Goal: Communication & Community: Answer question/provide support

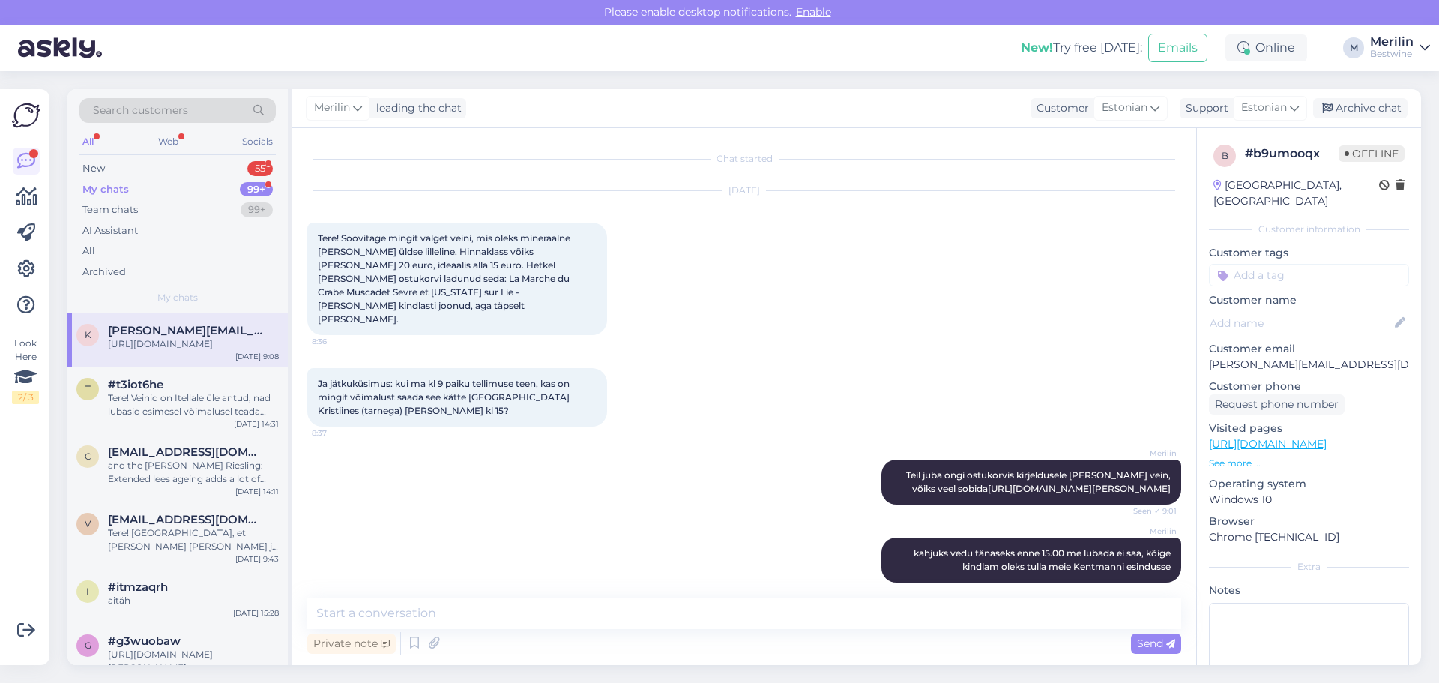
scroll to position [235, 0]
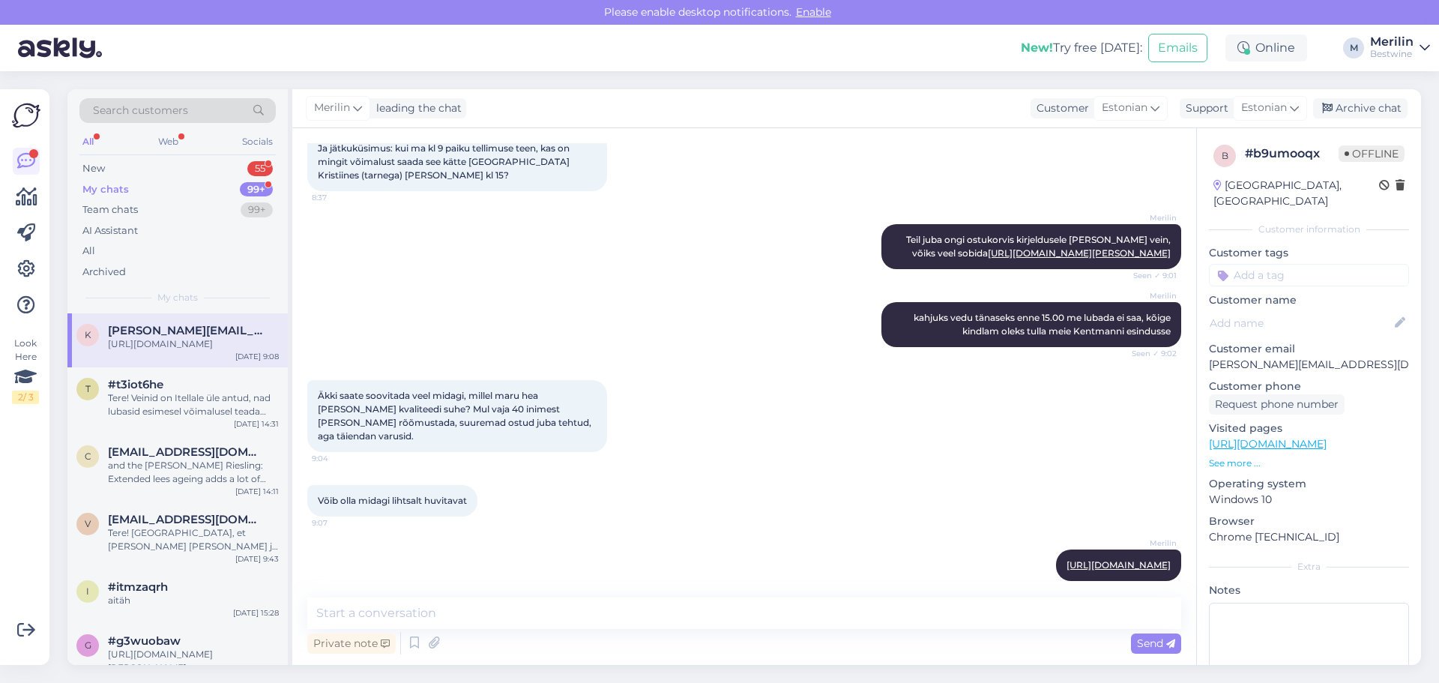
click at [121, 199] on div "My chats 99+" at bounding box center [177, 189] width 196 height 21
click at [112, 192] on div "My chats" at bounding box center [105, 189] width 46 height 15
click at [206, 351] on div "[URL][DOMAIN_NAME]" at bounding box center [193, 343] width 171 height 13
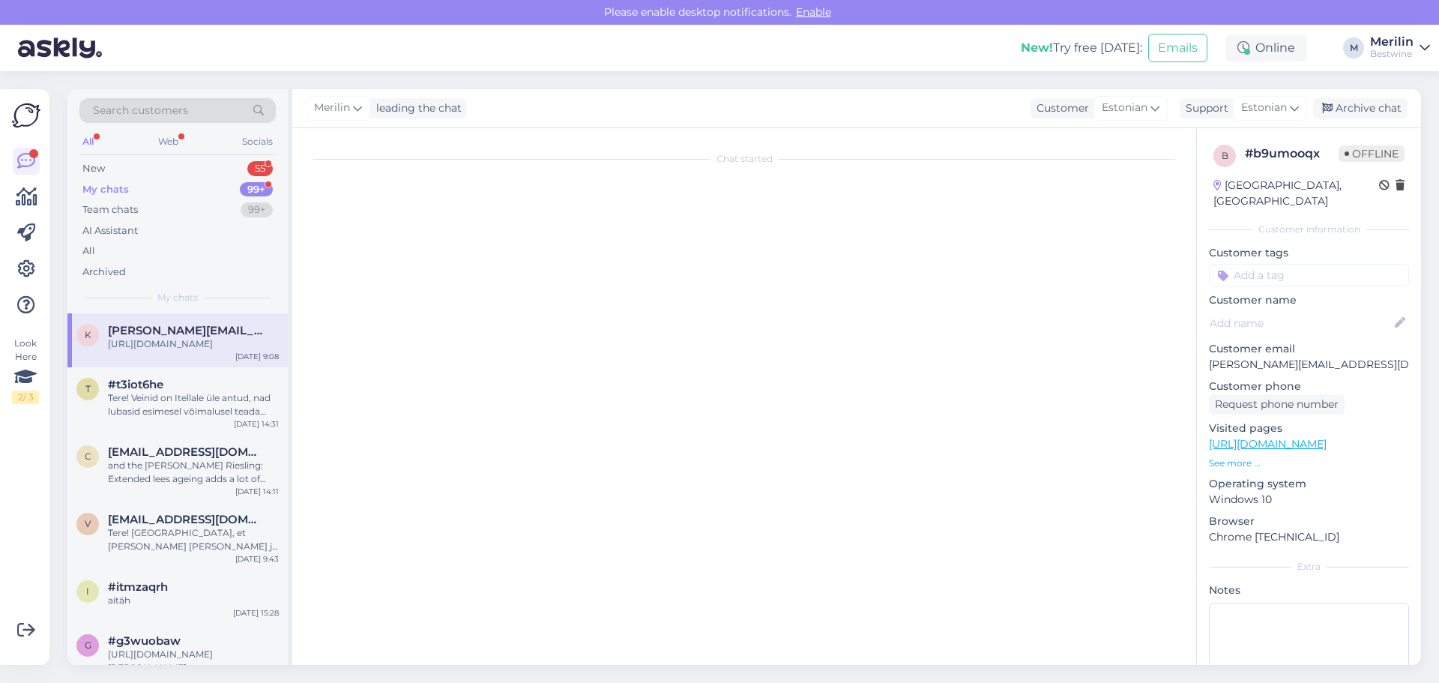
scroll to position [0, 0]
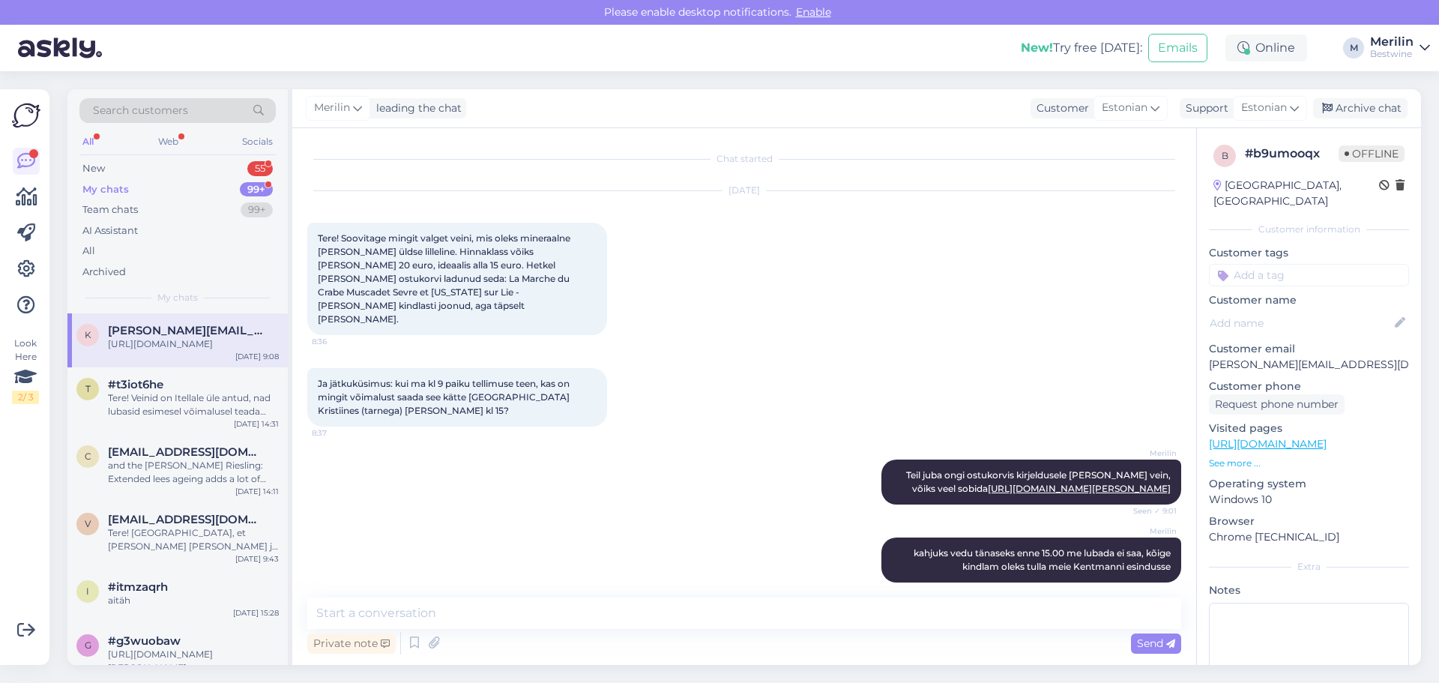
click at [187, 347] on div "[URL][DOMAIN_NAME]" at bounding box center [193, 343] width 171 height 13
click at [109, 166] on div "New 55" at bounding box center [177, 168] width 196 height 21
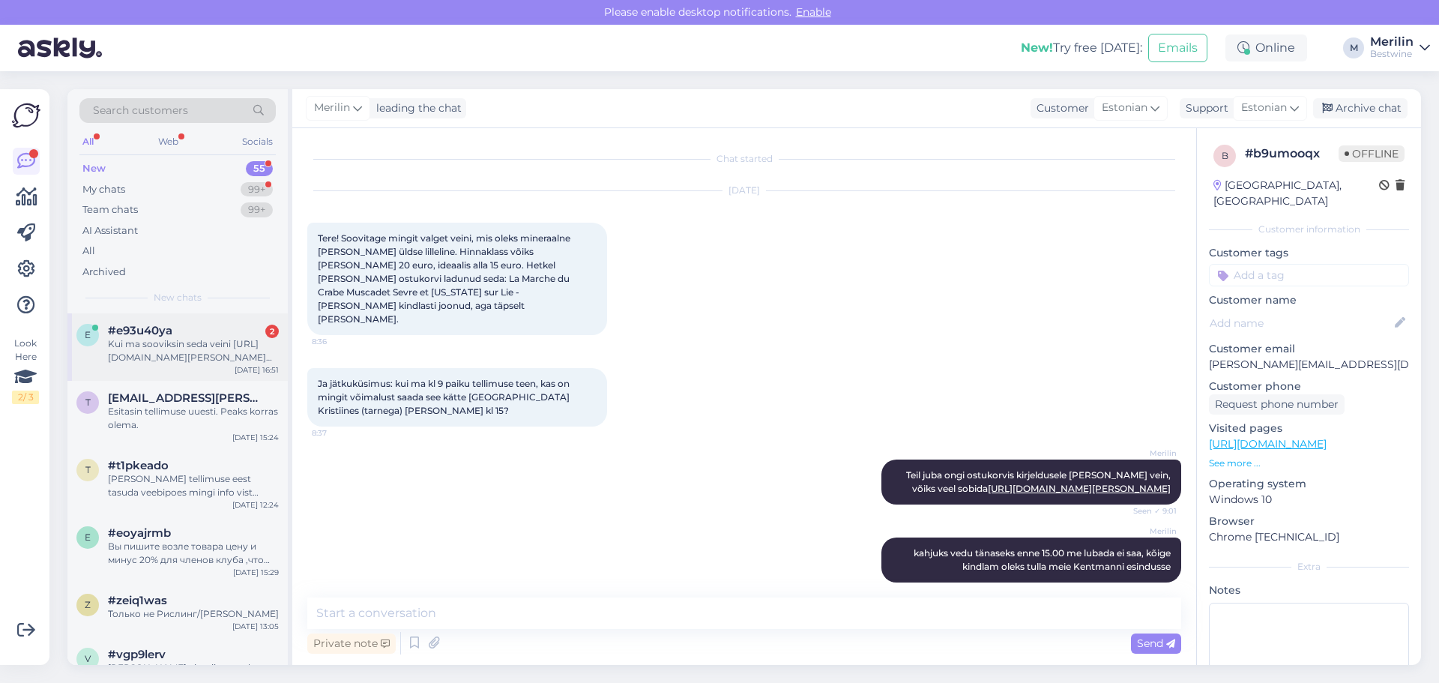
click at [146, 336] on span "#e93u40ya" at bounding box center [140, 330] width 64 height 13
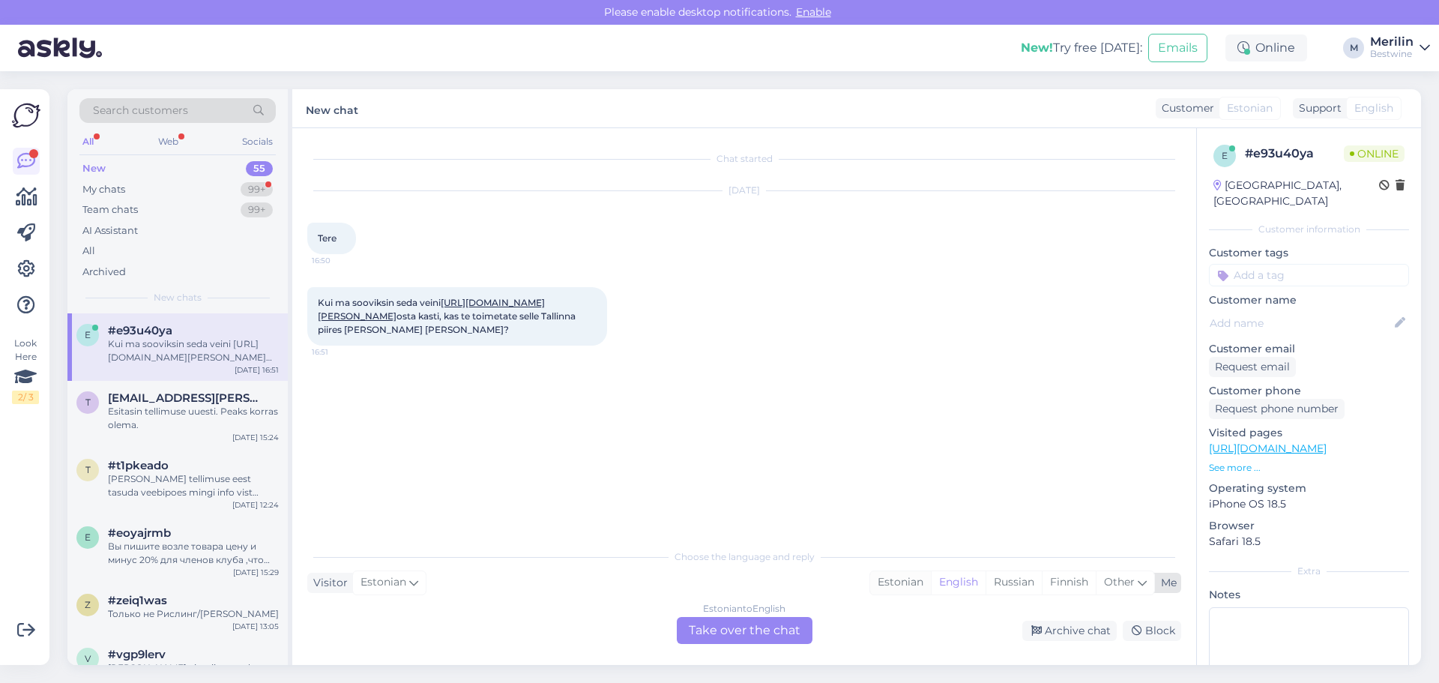
click at [893, 584] on div "Estonian" at bounding box center [900, 582] width 61 height 22
click at [719, 632] on div "Estonian to Estonian Take over the chat" at bounding box center [745, 630] width 136 height 27
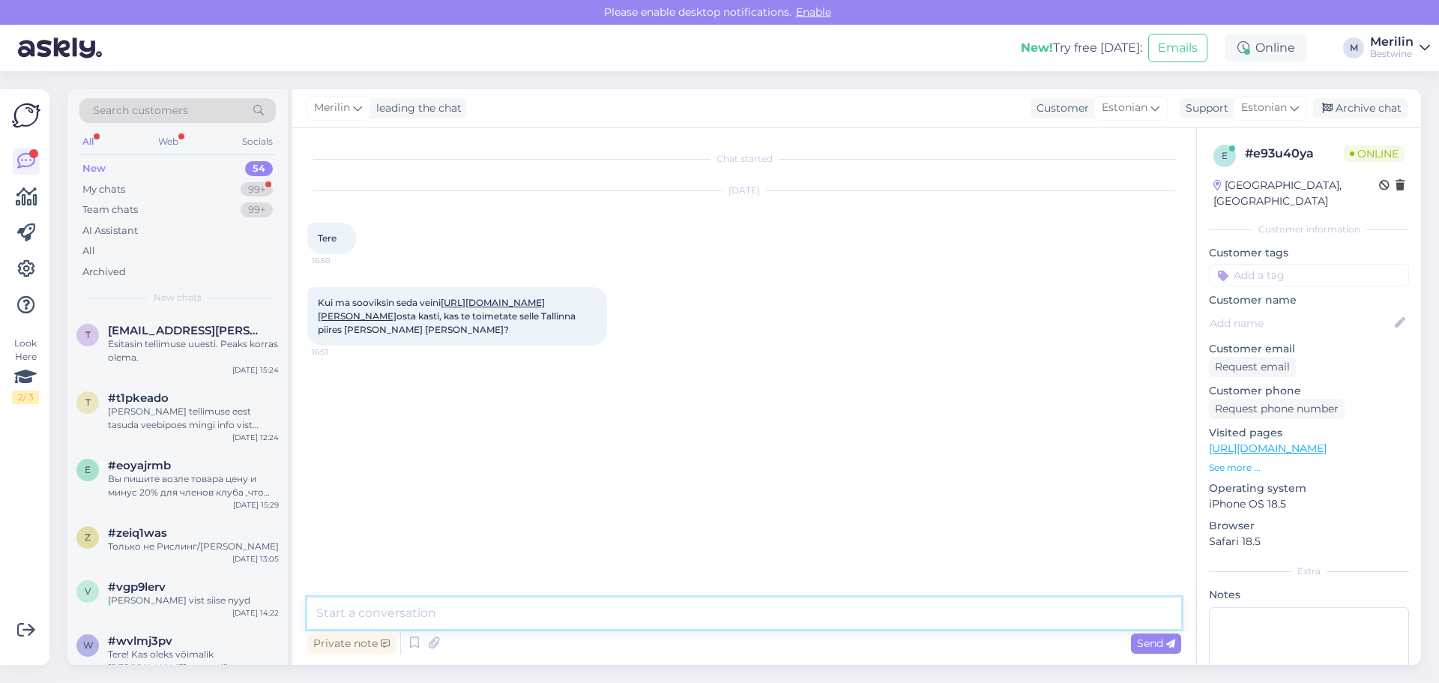
click at [438, 611] on textarea at bounding box center [744, 612] width 874 height 31
type textarea "Tere"
type textarea "[PERSON_NAME] enab vedu kahjuks võimalik ei ole"
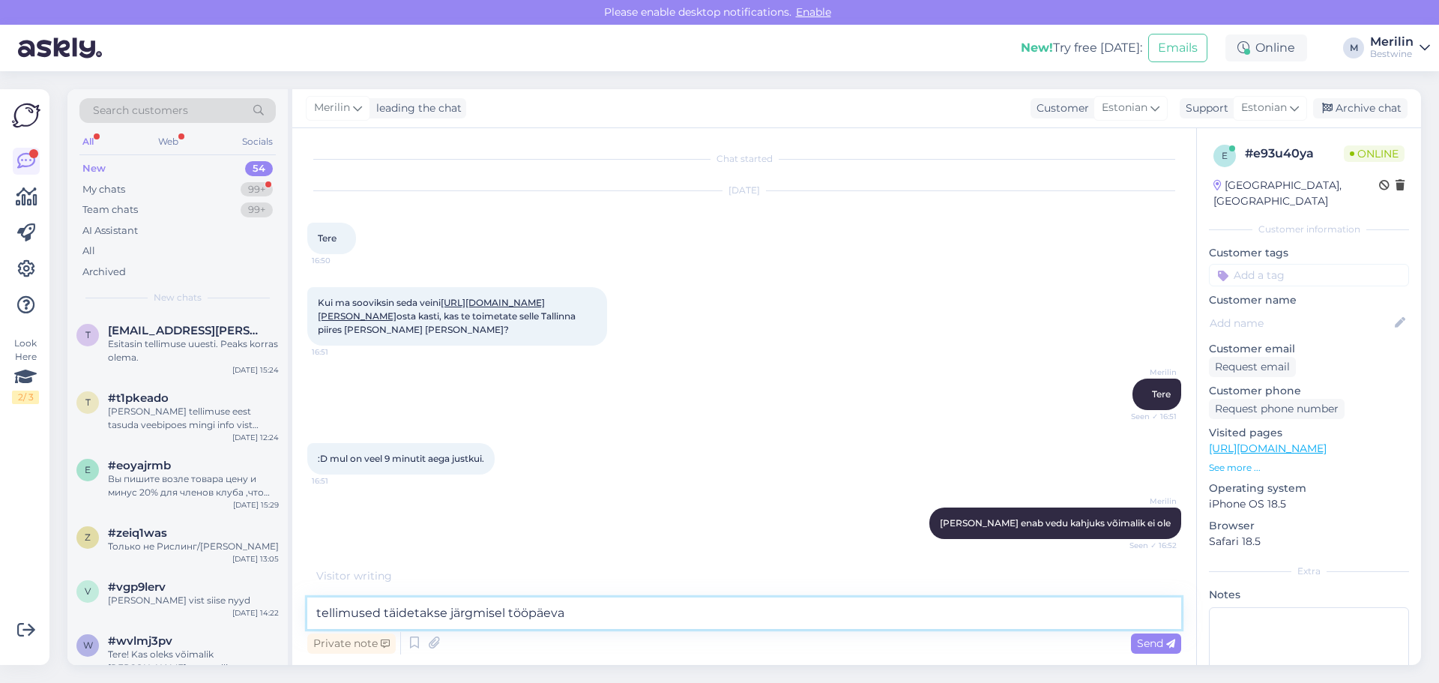
type textarea "tellimused täidetakse järgmisel tööpäeval"
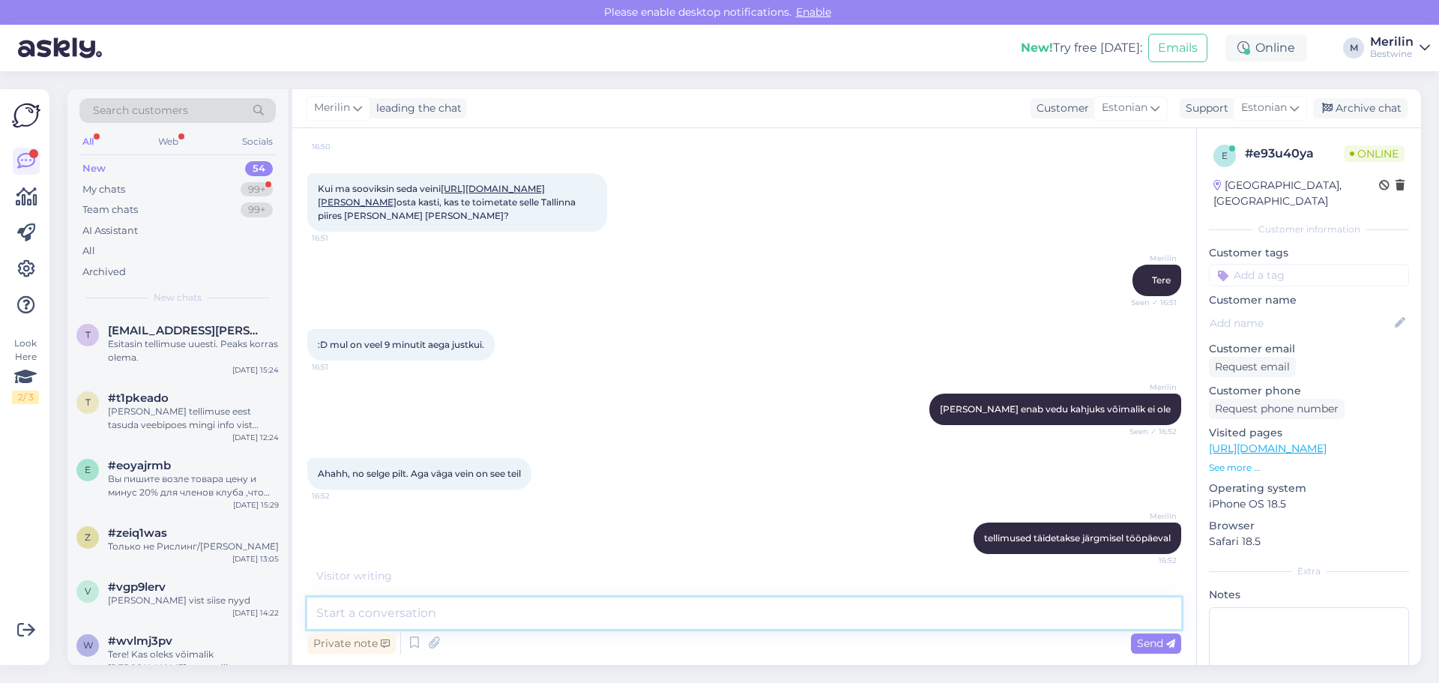
scroll to position [178, 0]
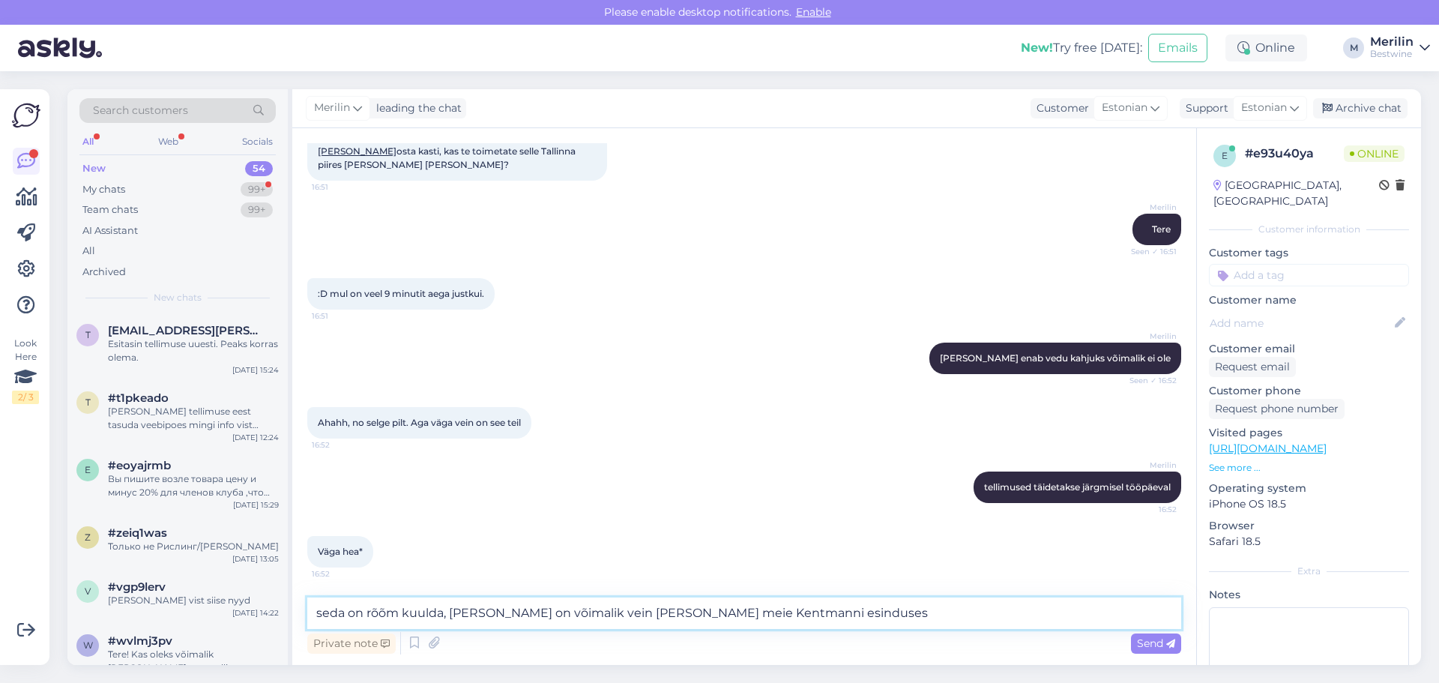
type textarea "seda on rõõm kuulda, [PERSON_NAME] on võimalik vein [PERSON_NAME] meie Kentmann…"
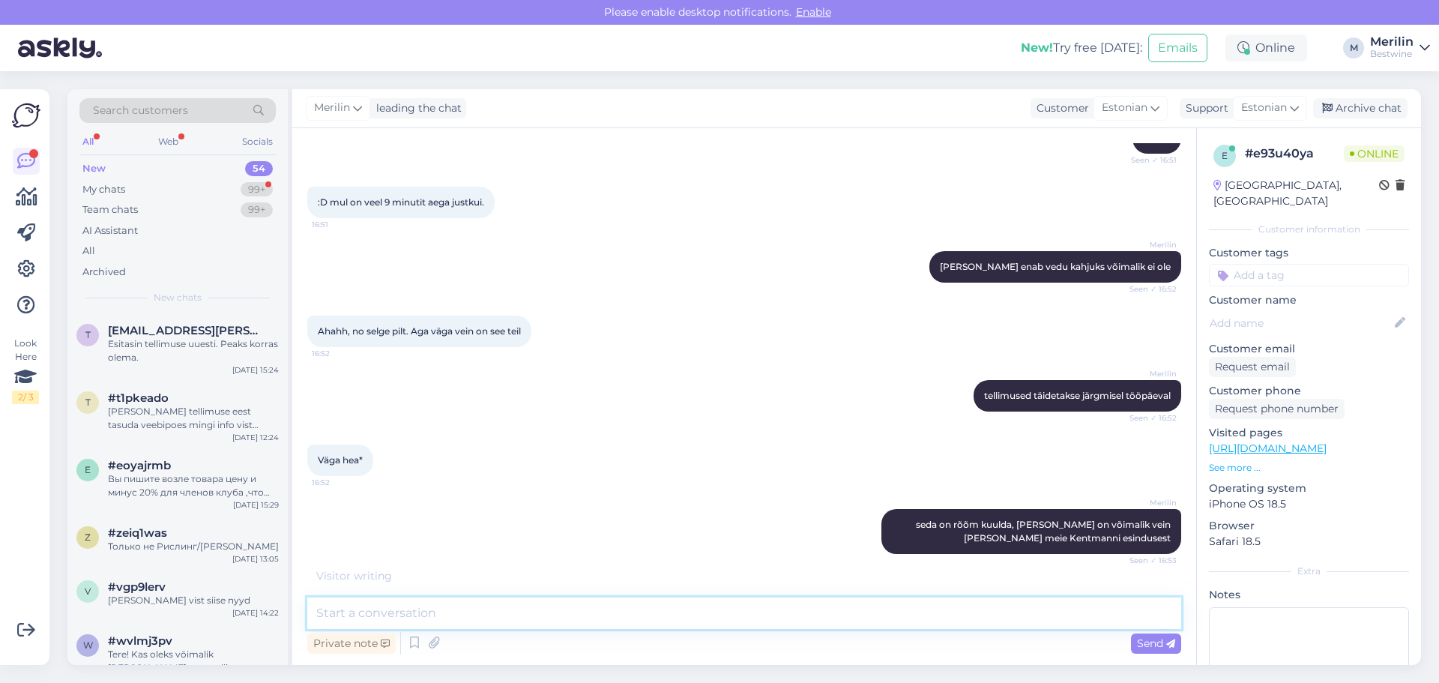
scroll to position [321, 0]
